Goal: Information Seeking & Learning: Learn about a topic

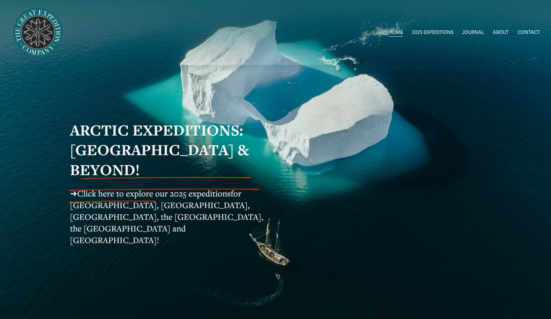
click at [0, 0] on span "Circumnavigating [GEOGRAPHIC_DATA]" at bounding box center [0, 0] width 0 height 0
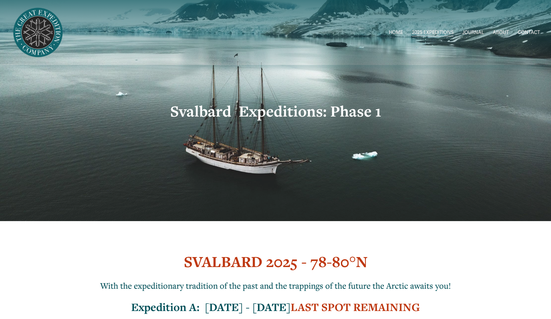
click at [0, 0] on span "[GEOGRAPHIC_DATA] to [GEOGRAPHIC_DATA]" at bounding box center [0, 0] width 0 height 0
